Goal: Task Accomplishment & Management: Manage account settings

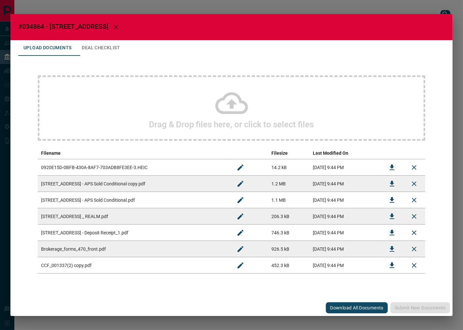
click at [35, 27] on span "#034864 - [STREET_ADDRESS]" at bounding box center [63, 27] width 90 height 8
copy span "034864"
click at [398, 184] on button "Download" at bounding box center [392, 184] width 16 height 16
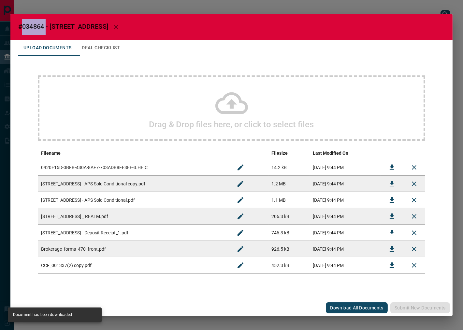
click at [389, 165] on icon "Download" at bounding box center [392, 167] width 8 height 8
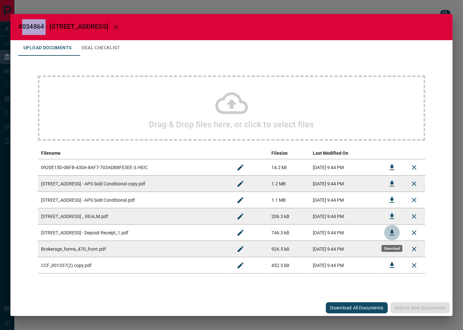
click at [396, 233] on icon "Download" at bounding box center [392, 233] width 8 height 8
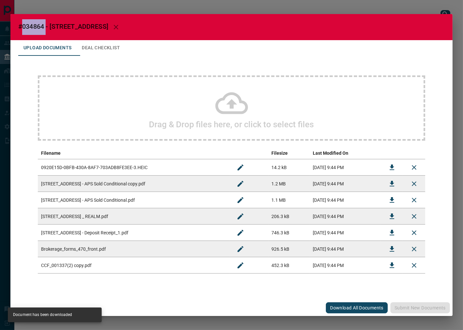
click at [92, 54] on button "Deal Checklist" at bounding box center [101, 48] width 49 height 16
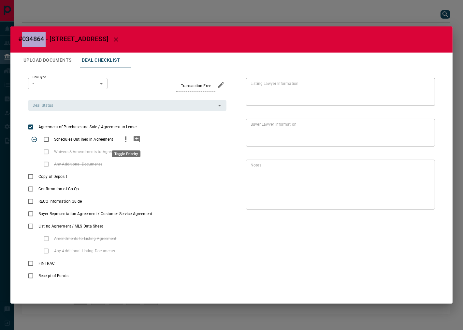
click at [124, 140] on icon "priority" at bounding box center [126, 139] width 8 height 8
click at [140, 140] on icon "add note" at bounding box center [137, 139] width 7 height 7
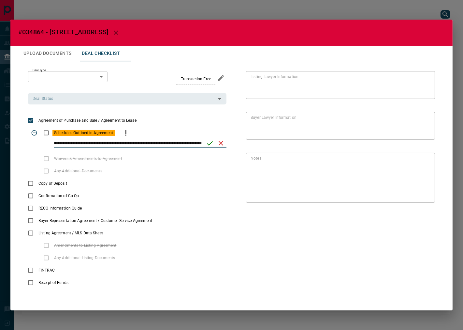
scroll to position [0, 15]
type input "**********"
click at [210, 142] on icon "save" at bounding box center [210, 143] width 8 height 8
click at [55, 53] on button "Upload Documents" at bounding box center [47, 54] width 58 height 16
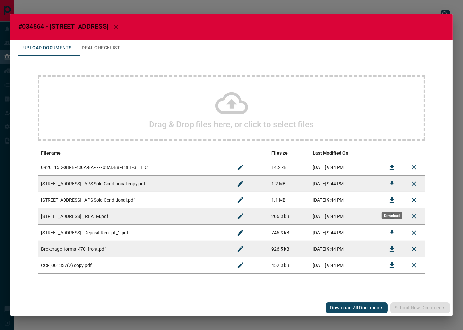
click at [387, 198] on button "Download" at bounding box center [392, 200] width 16 height 16
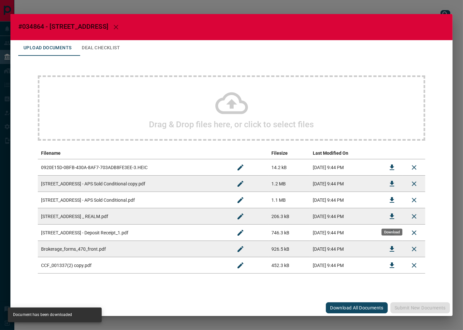
click at [394, 209] on button "Download" at bounding box center [392, 216] width 16 height 16
click at [390, 250] on icon "Download" at bounding box center [392, 249] width 8 height 8
click at [384, 268] on td at bounding box center [392, 265] width 22 height 16
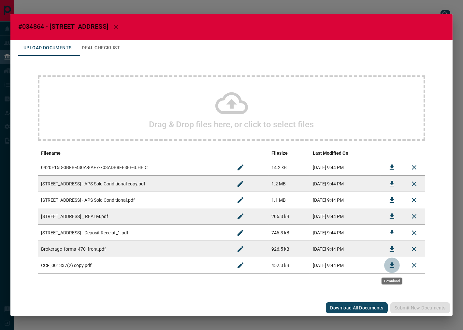
click at [389, 266] on icon "Download" at bounding box center [392, 265] width 8 height 8
click at [97, 50] on button "Deal Checklist" at bounding box center [101, 48] width 49 height 16
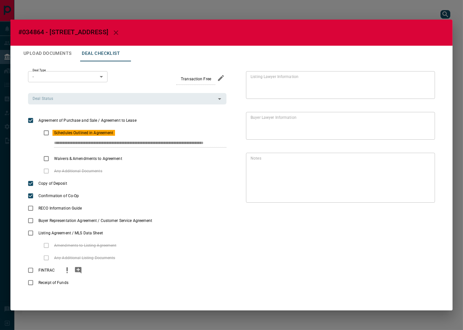
click at [65, 267] on icon "priority" at bounding box center [67, 270] width 8 height 8
click at [84, 286] on div "Add Note" at bounding box center [79, 284] width 20 height 7
click at [84, 284] on icon "priority" at bounding box center [81, 283] width 8 height 8
click at [134, 160] on circle "priority" at bounding box center [134, 160] width 1 height 1
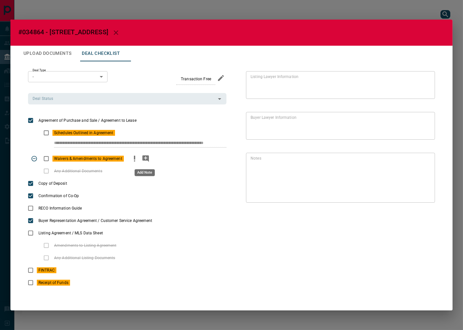
click at [145, 160] on icon "add note" at bounding box center [146, 158] width 7 height 7
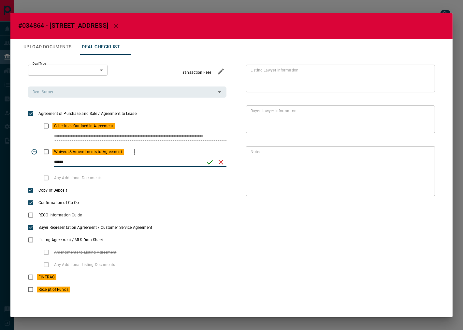
type input "******"
click at [206, 161] on icon "save" at bounding box center [210, 162] width 8 height 8
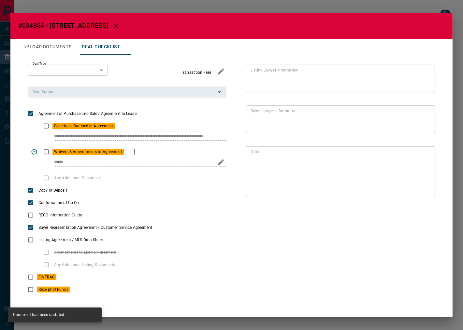
click at [103, 70] on body "Lead Transfers Leads Deals Listings Campaigns Quota Rules Agent Quotas Admin Mo…" at bounding box center [231, 160] width 463 height 320
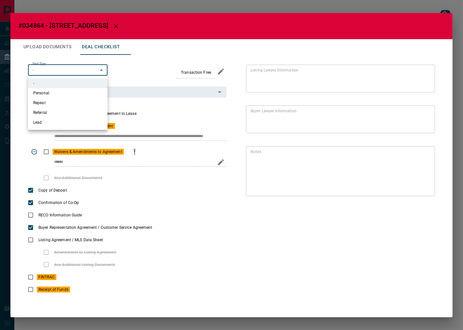
click at [76, 91] on li "Personal" at bounding box center [68, 93] width 80 height 10
type input "*"
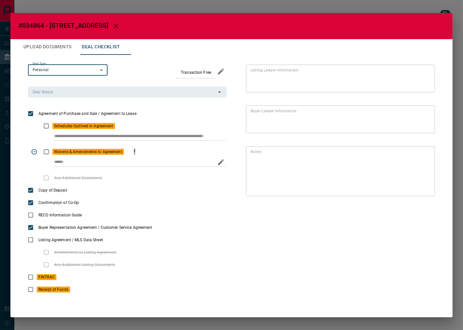
click at [131, 95] on input "Deal Status" at bounding box center [122, 91] width 184 height 7
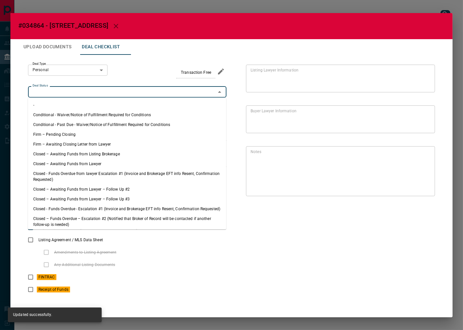
click at [84, 137] on li "Firm – Pending Closing" at bounding box center [127, 134] width 199 height 10
type input "**********"
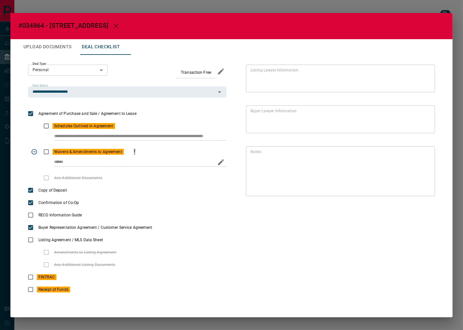
click at [35, 25] on span "#034864 - [STREET_ADDRESS]" at bounding box center [63, 26] width 90 height 8
copy span "034864"
click at [53, 49] on button "Upload Documents" at bounding box center [47, 47] width 58 height 16
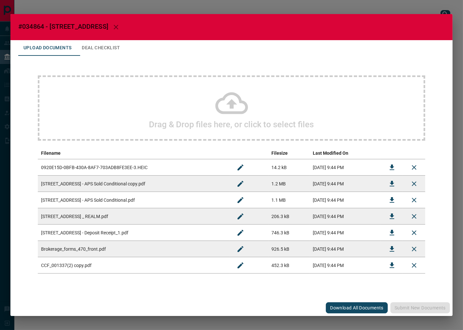
click at [135, 53] on div "Upload Documents Deal Checklist" at bounding box center [231, 48] width 427 height 16
click at [115, 51] on button "Deal Checklist" at bounding box center [101, 48] width 49 height 16
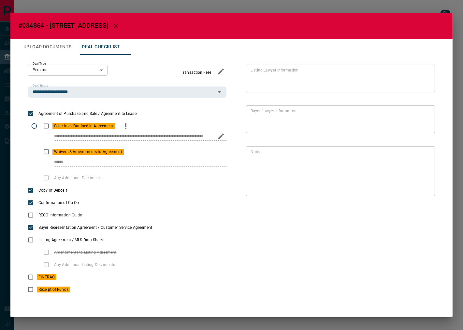
scroll to position [0, 4]
drag, startPoint x: 53, startPoint y: 137, endPoint x: 187, endPoint y: 31, distance: 170.2
click at [223, 126] on div "**********" at bounding box center [127, 133] width 199 height 26
click at [52, 48] on button "Upload Documents" at bounding box center [47, 47] width 58 height 16
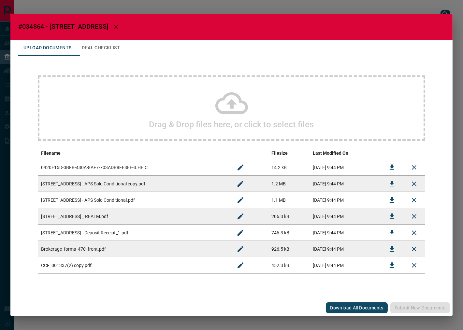
click at [124, 108] on div "Drag & Drop files here, or click to select files" at bounding box center [232, 107] width 388 height 65
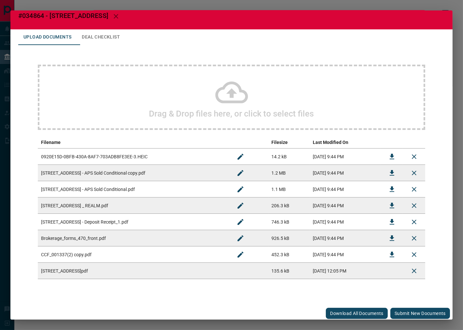
scroll to position [9, 0]
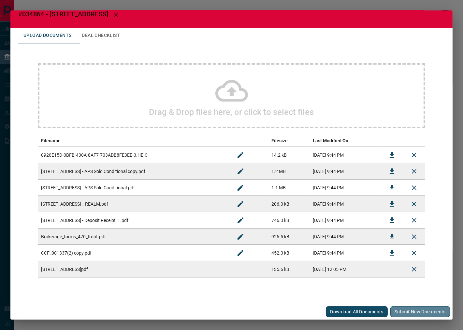
click at [416, 296] on button "Submit new documents" at bounding box center [421, 311] width 60 height 11
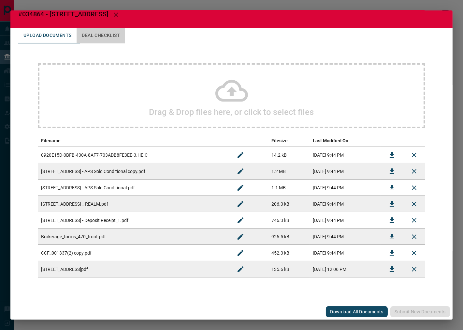
click at [124, 28] on button "Deal Checklist" at bounding box center [101, 36] width 49 height 16
